Goal: Feedback & Contribution: Leave review/rating

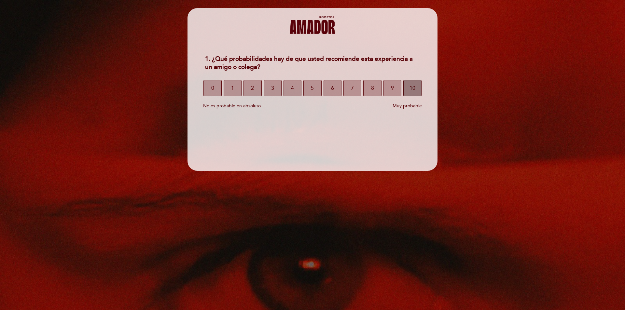
click at [413, 87] on font "10" at bounding box center [413, 88] width 6 height 7
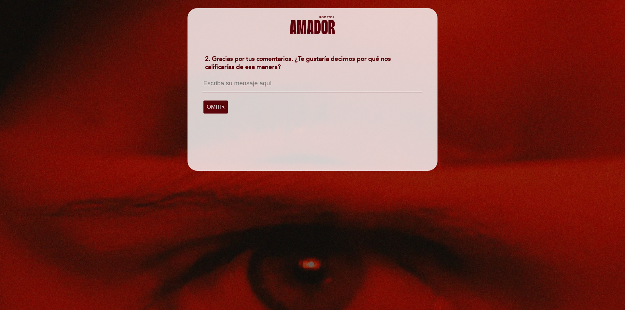
click at [277, 88] on textarea at bounding box center [313, 86] width 220 height 12
click at [286, 88] on textarea at bounding box center [313, 86] width 220 height 12
paste textarea "Me gustó mucho el ambiente, la atención fue amable y rápida, y la comida estuvo…"
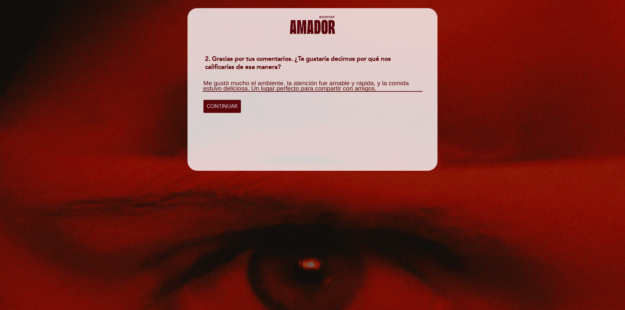
scroll to position [1, 0]
type textarea "Me gustó mucho el ambiente, la atención fue amable y rápida, y la comida estuvo…"
click at [237, 105] on font "CONTINUAR" at bounding box center [222, 106] width 31 height 7
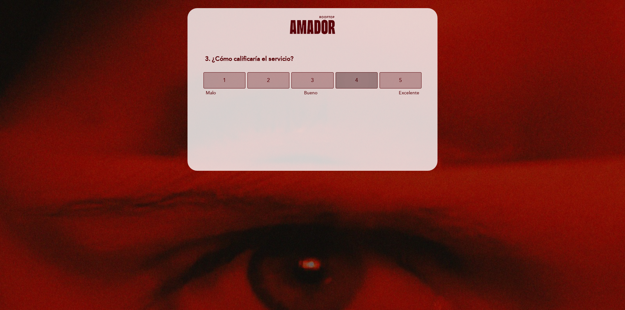
click at [369, 82] on button "4" at bounding box center [357, 80] width 42 height 16
click at [363, 80] on button "4" at bounding box center [357, 80] width 42 height 16
click at [362, 83] on button "4" at bounding box center [357, 80] width 42 height 16
click at [395, 78] on button "5" at bounding box center [401, 80] width 42 height 16
click at [391, 81] on button "9" at bounding box center [390, 80] width 20 height 16
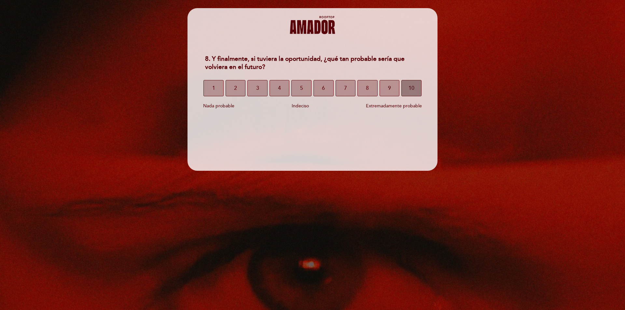
click at [412, 90] on font "10" at bounding box center [412, 88] width 6 height 7
